Goal: Check status: Check status

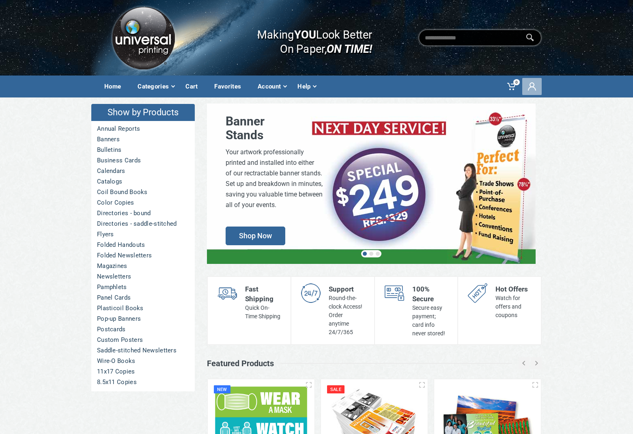
click at [535, 89] on use at bounding box center [532, 86] width 8 height 8
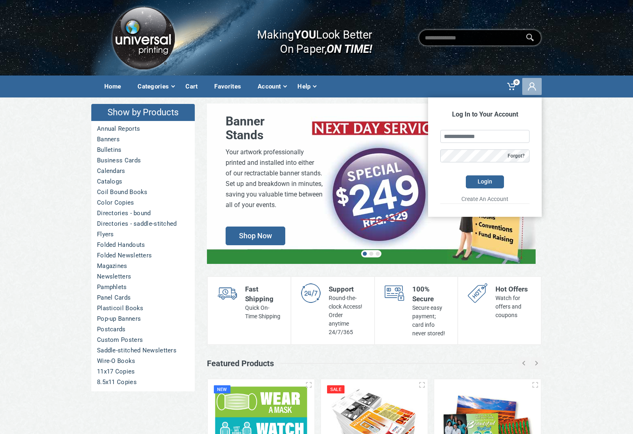
drag, startPoint x: 475, startPoint y: 145, endPoint x: 474, endPoint y: 139, distance: 5.7
click at [475, 145] on form "Log In to Your Account Email address Password Forgot? Login Create An Account" at bounding box center [485, 156] width 114 height 119
click at [474, 139] on input "text" at bounding box center [484, 136] width 89 height 13
click at [515, 159] on link "Forgot?" at bounding box center [516, 155] width 23 height 9
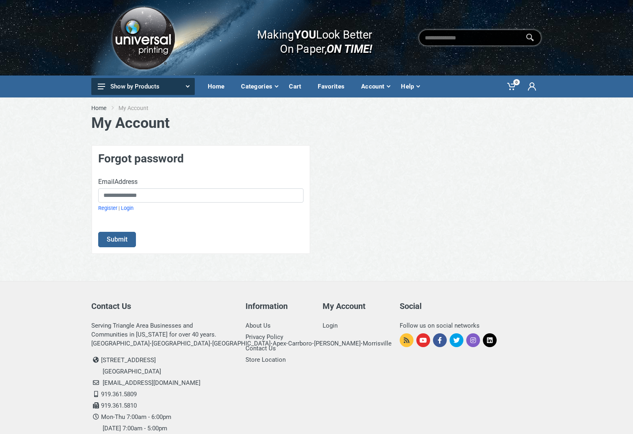
click at [170, 204] on div "EmailAddress Register | Login" at bounding box center [200, 194] width 205 height 35
click at [141, 184] on div "EmailAddress Register | Login" at bounding box center [200, 194] width 205 height 35
click at [140, 194] on input "EmailAddress" at bounding box center [200, 195] width 205 height 15
type input "**********"
click at [116, 239] on button "Submit" at bounding box center [117, 239] width 38 height 15
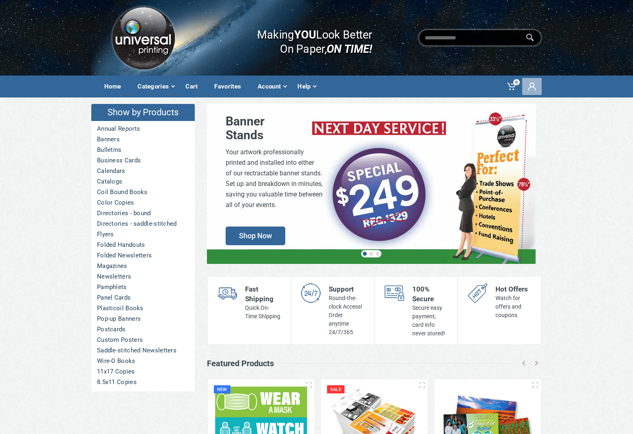
click at [533, 86] on use at bounding box center [532, 86] width 8 height 8
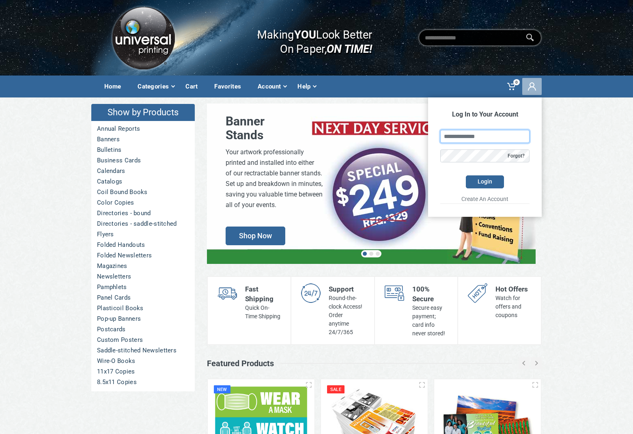
click at [476, 139] on input "text" at bounding box center [484, 136] width 89 height 13
click at [473, 138] on input "text" at bounding box center [484, 136] width 89 height 13
type input "**********"
click at [479, 181] on button "Login" at bounding box center [485, 181] width 38 height 13
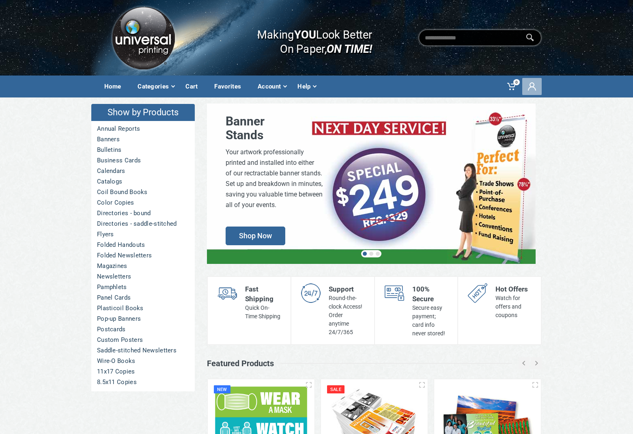
click at [538, 83] on span at bounding box center [531, 86] width 19 height 17
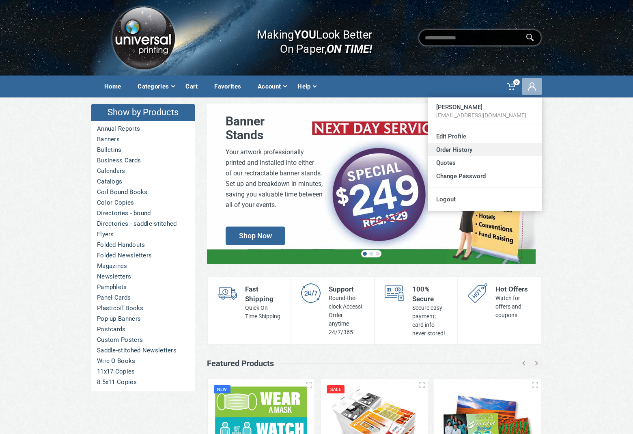
click at [450, 147] on link "Order History" at bounding box center [485, 149] width 114 height 13
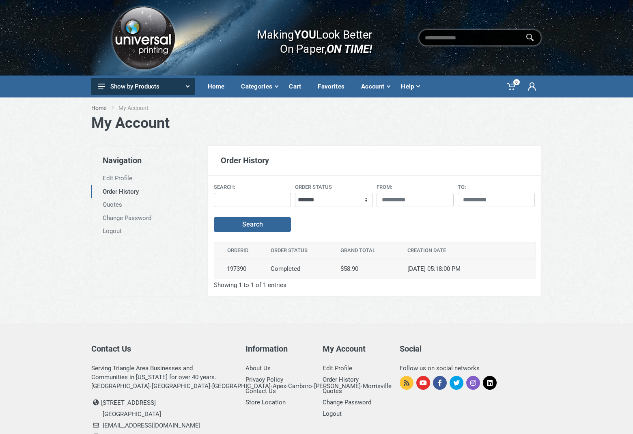
click at [355, 268] on td "$58.90" at bounding box center [369, 268] width 67 height 19
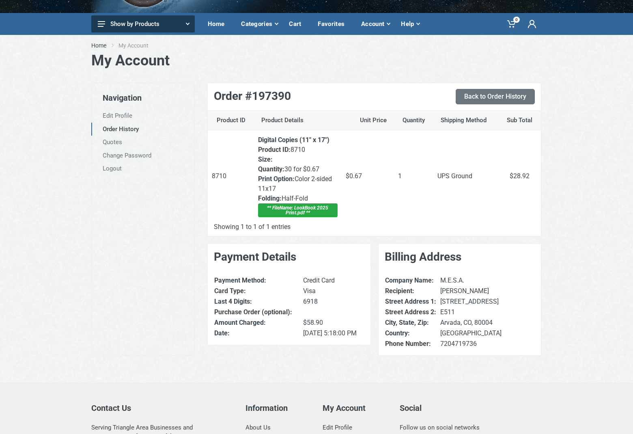
scroll to position [65, 0]
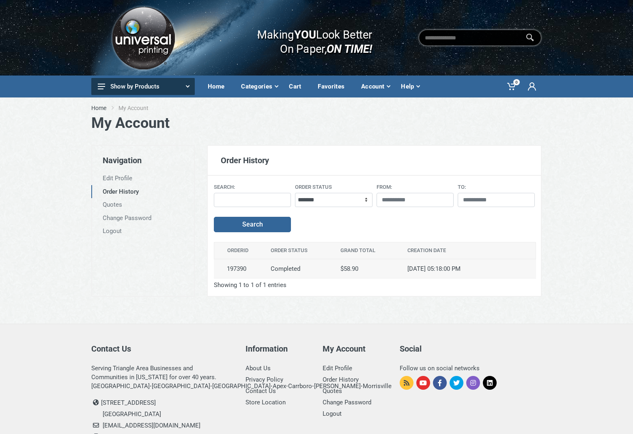
click at [308, 266] on td "Completed" at bounding box center [301, 268] width 70 height 19
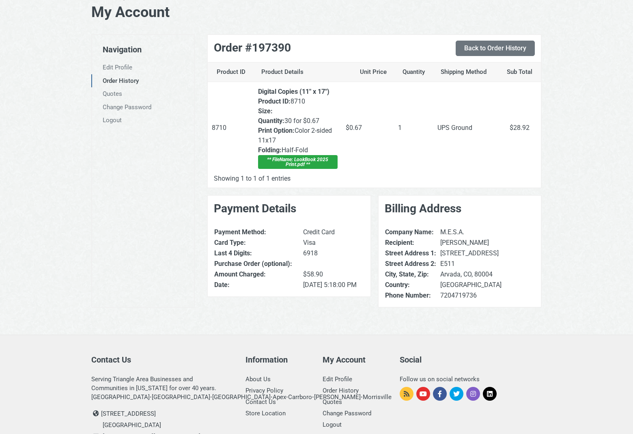
scroll to position [112, 0]
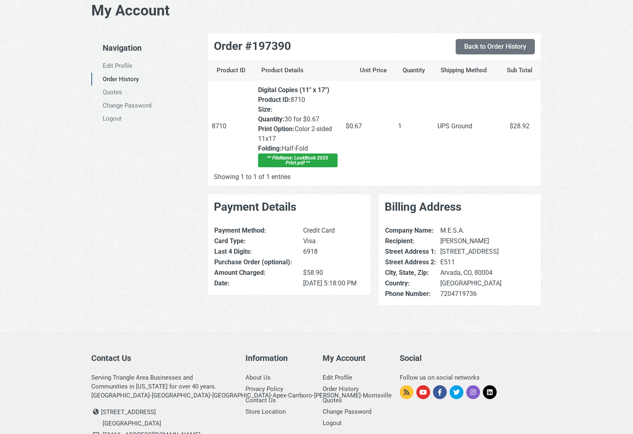
click at [245, 42] on h3 "Order #197390" at bounding box center [374, 46] width 321 height 14
copy div "Order #197390"
click at [262, 399] on link "Contact Us" at bounding box center [260, 399] width 30 height 7
